Goal: Check status: Check status

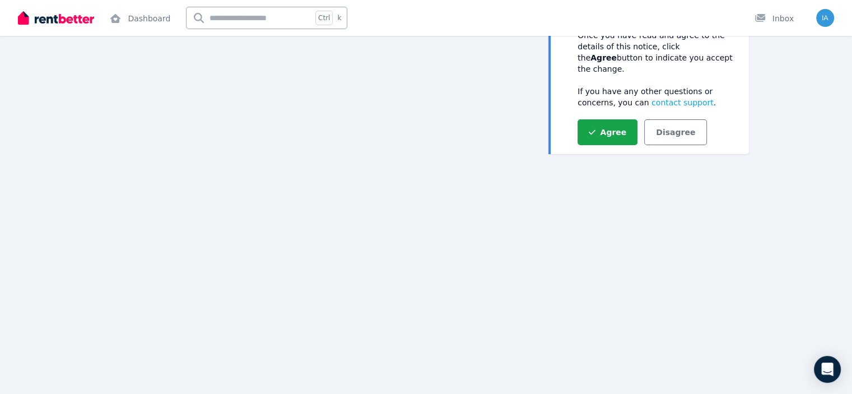
scroll to position [124, 0]
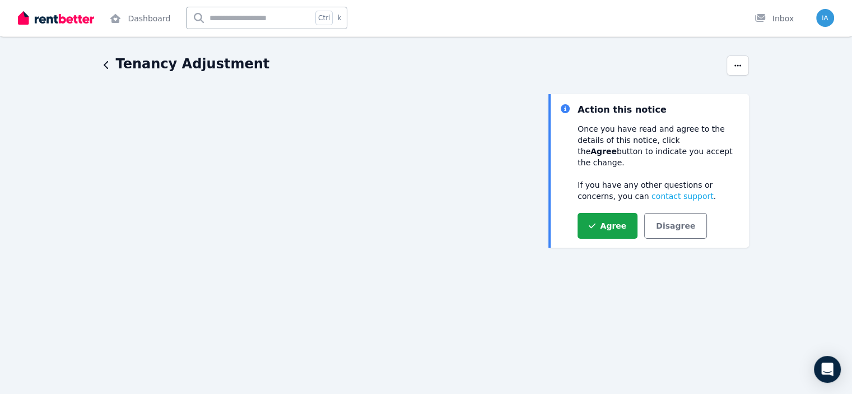
scroll to position [30, 0]
click at [108, 64] on icon "button" at bounding box center [107, 65] width 6 height 9
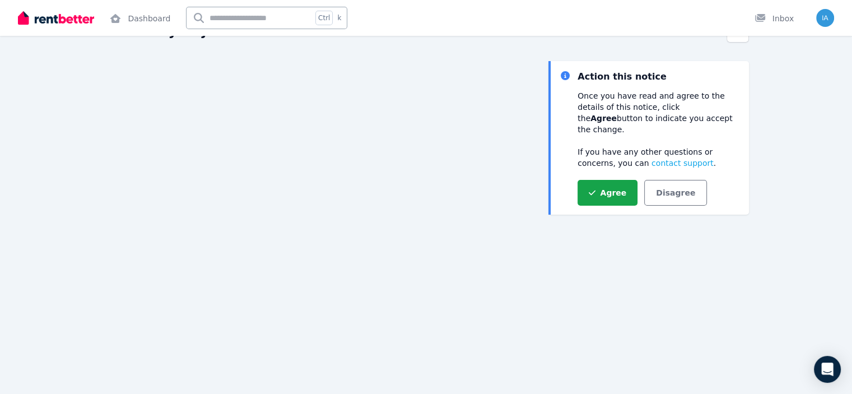
scroll to position [63, 0]
